Goal: Transaction & Acquisition: Purchase product/service

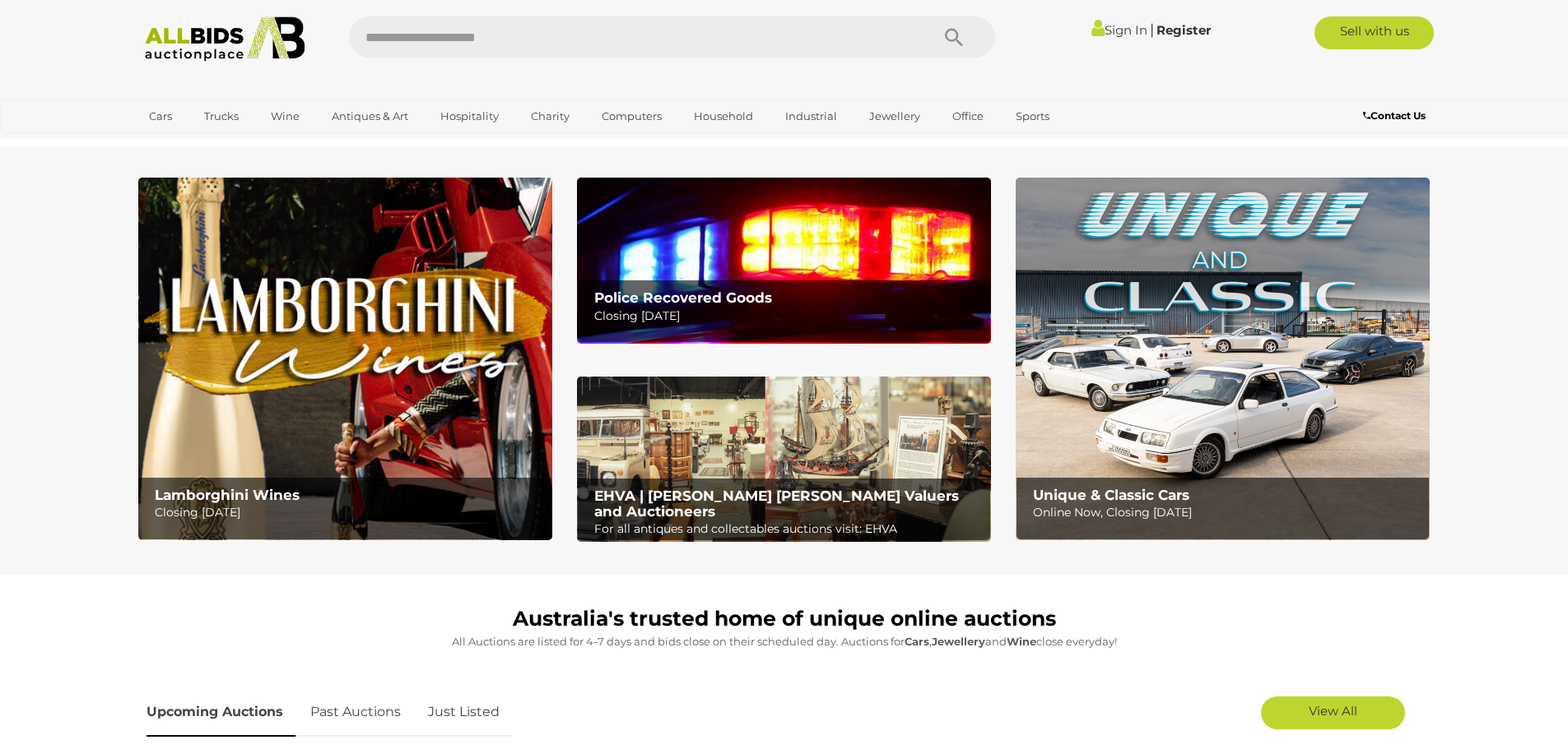
click at [661, 235] on img at bounding box center [784, 260] width 414 height 166
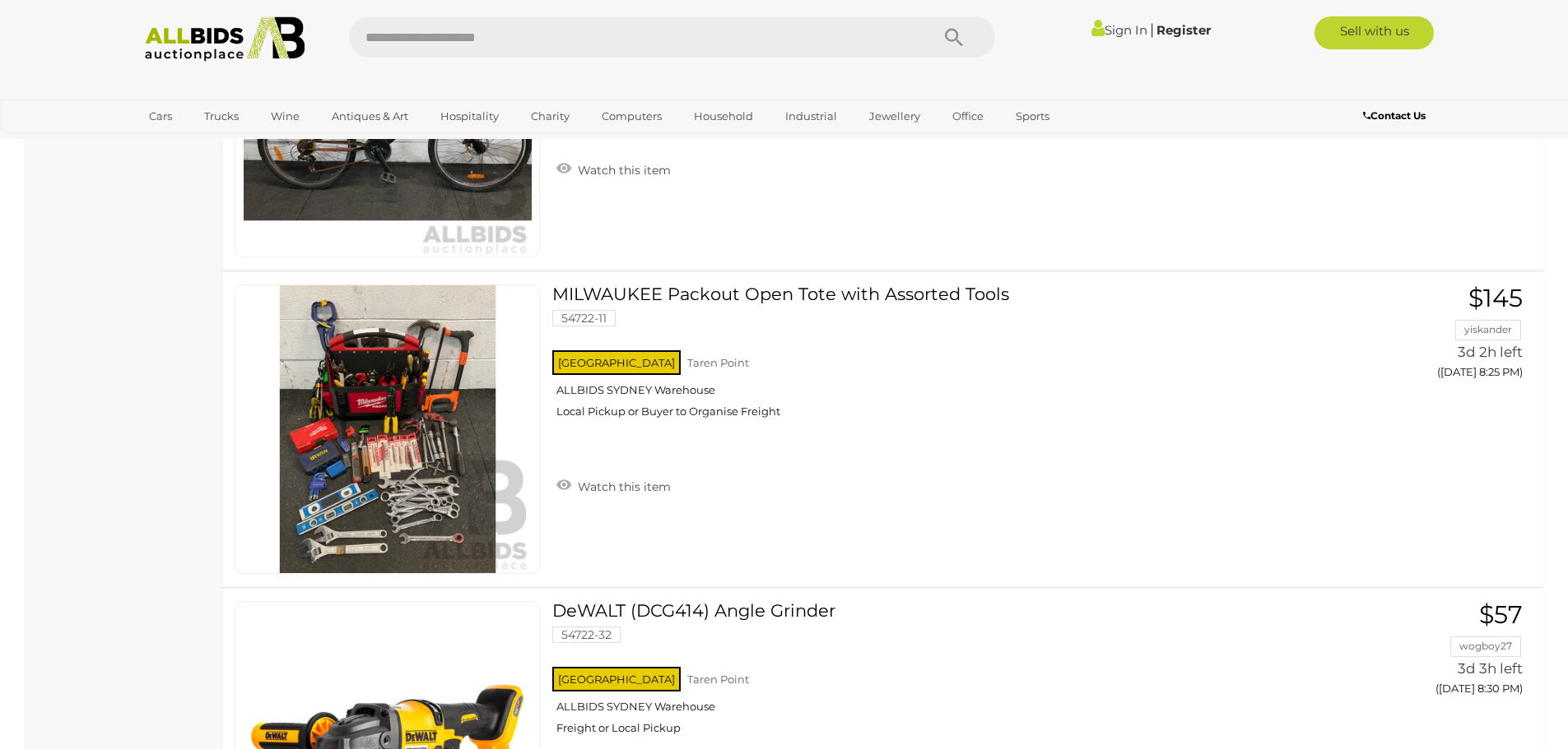
scroll to position [6087, 0]
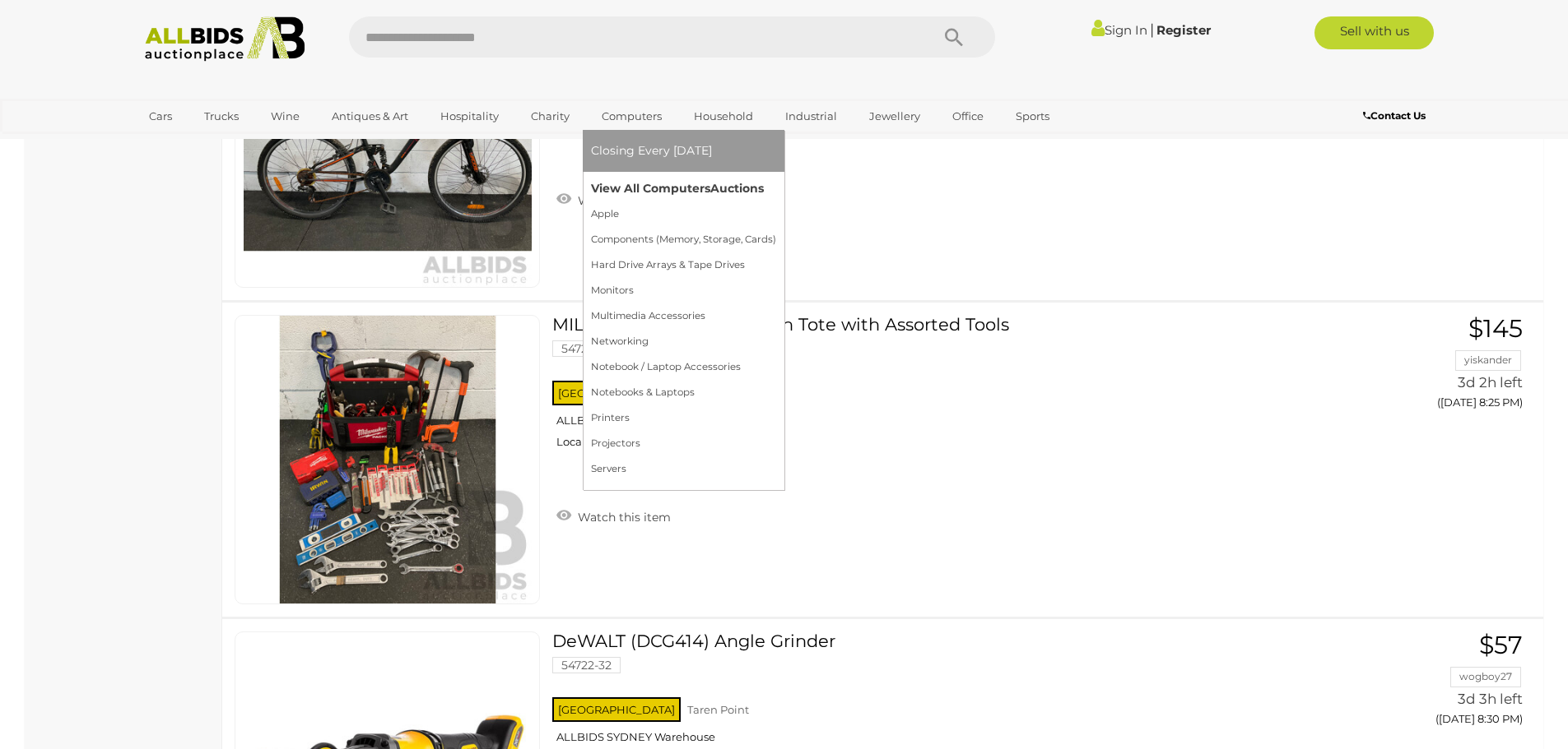
click at [638, 183] on link "View All Computers Auctions" at bounding box center [683, 189] width 185 height 26
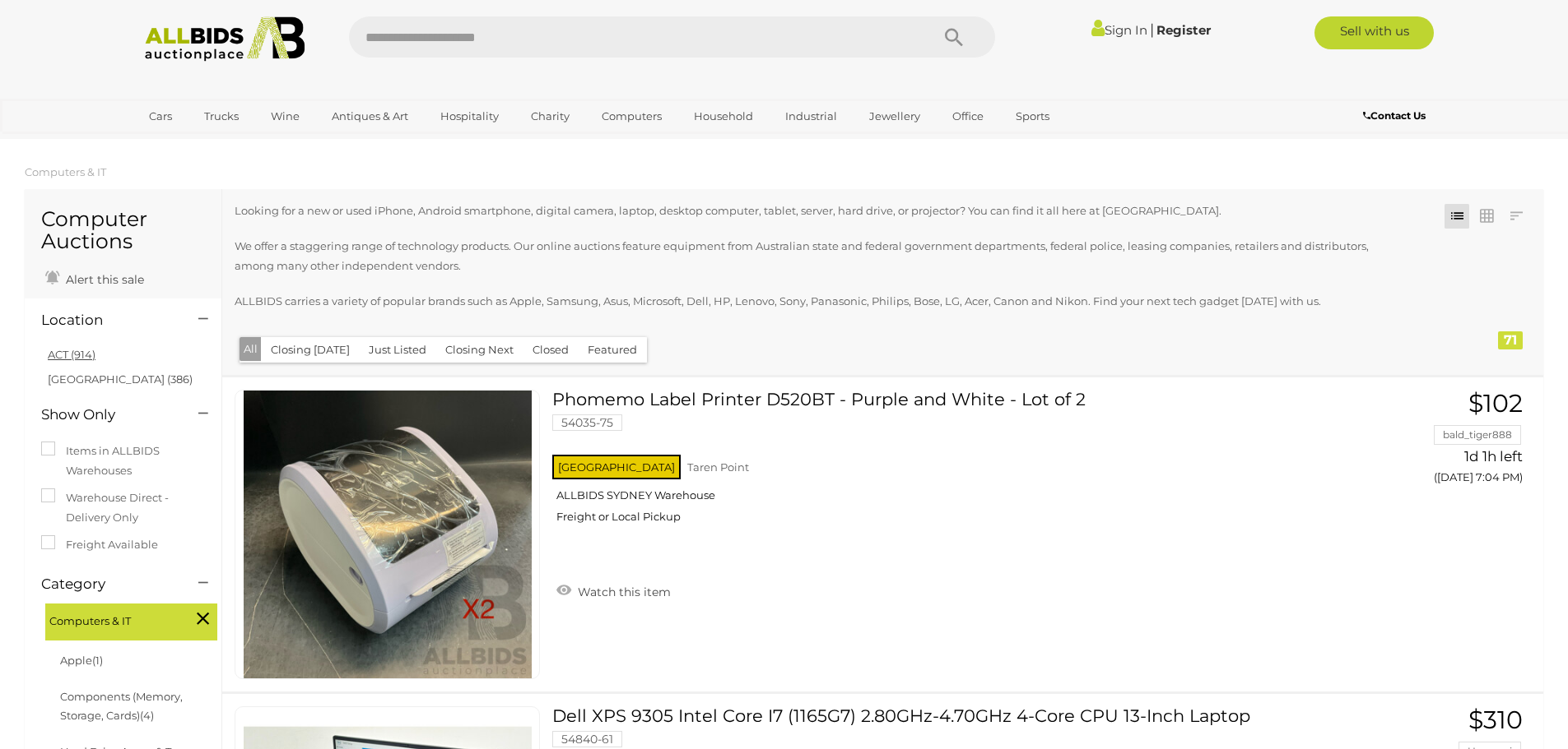
click at [92, 360] on link "ACT (914)" at bounding box center [72, 354] width 48 height 13
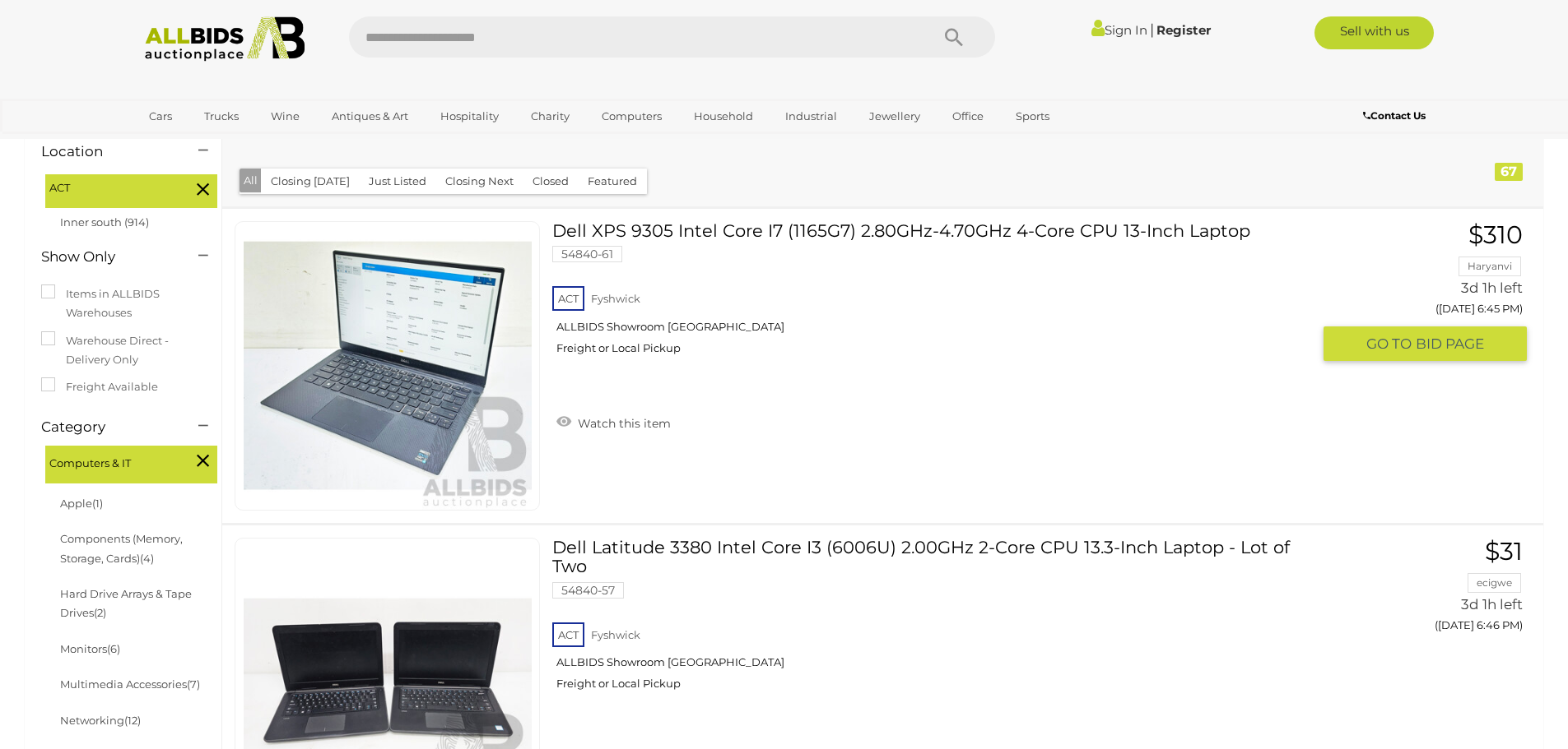
scroll to position [165, 0]
